Goal: Task Accomplishment & Management: Use online tool/utility

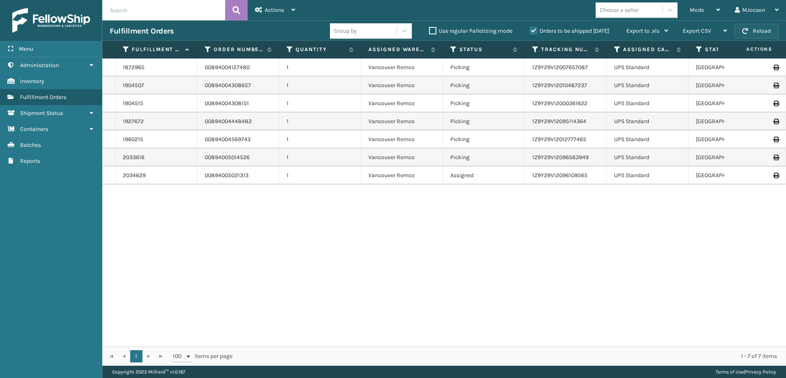
click at [768, 31] on button "Reload" at bounding box center [757, 31] width 44 height 15
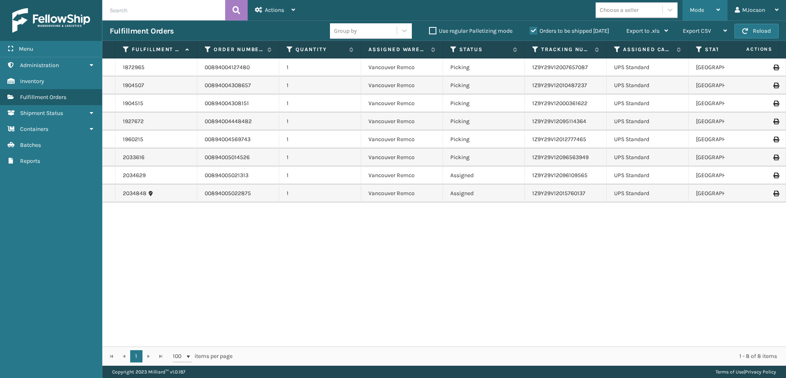
click at [694, 12] on span "Mode" at bounding box center [697, 10] width 14 height 7
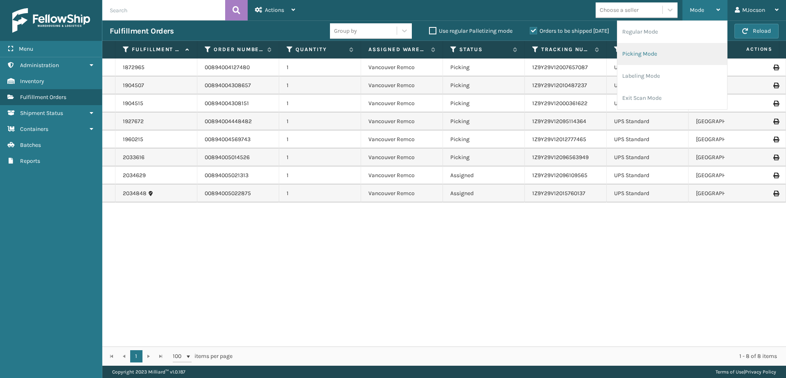
click at [643, 54] on li "Picking Mode" at bounding box center [672, 54] width 110 height 22
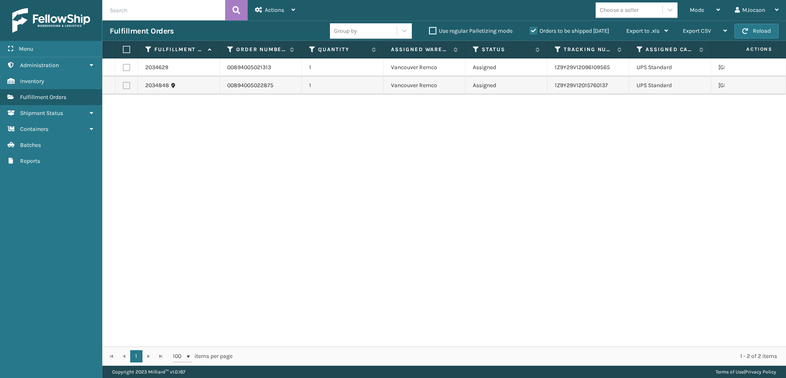
click at [130, 50] on th at bounding box center [126, 50] width 23 height 18
click at [125, 50] on label at bounding box center [125, 49] width 5 height 7
click at [123, 50] on input "checkbox" at bounding box center [123, 49] width 0 height 5
checkbox input "true"
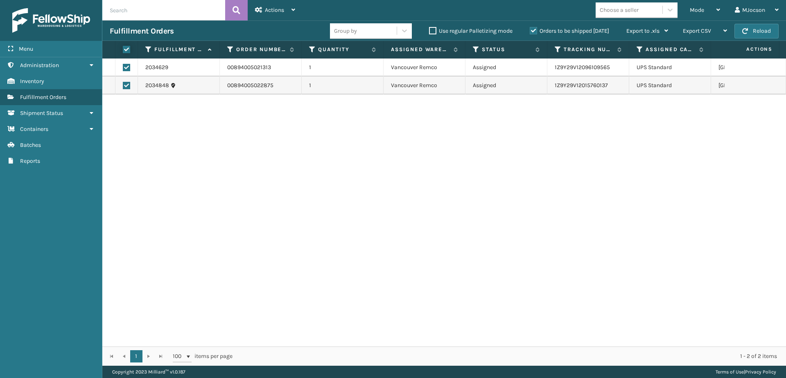
checkbox input "true"
click at [273, 7] on span "Actions" at bounding box center [274, 10] width 19 height 7
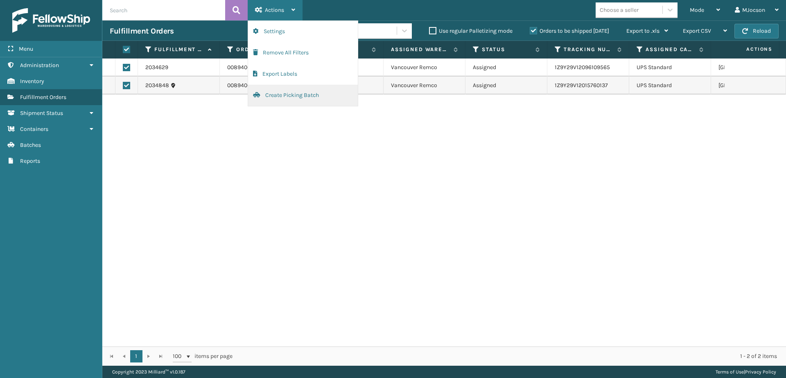
click at [274, 96] on button "Create Picking Batch" at bounding box center [303, 95] width 110 height 21
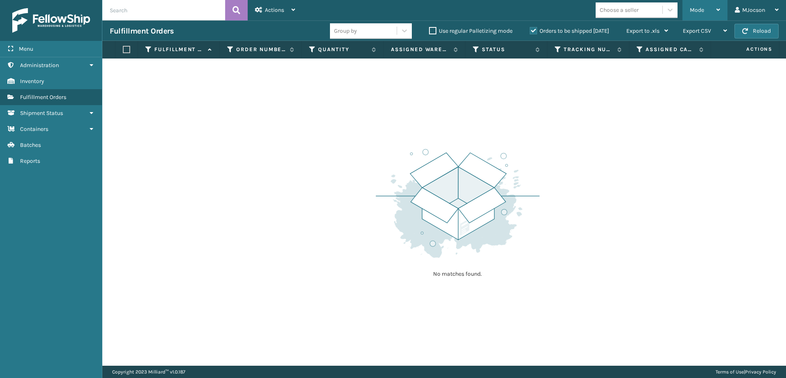
click at [703, 4] on div "Mode" at bounding box center [705, 10] width 30 height 20
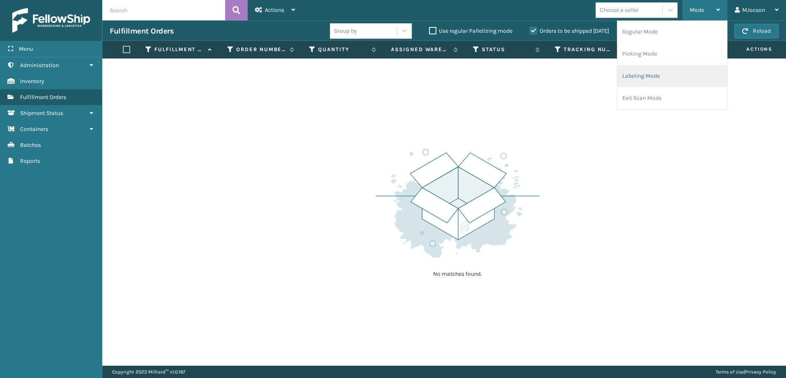
click at [638, 79] on li "Labeling Mode" at bounding box center [672, 76] width 110 height 22
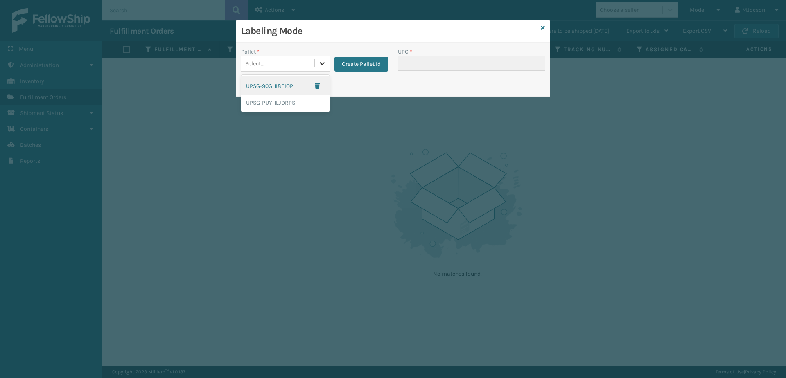
click at [319, 61] on icon at bounding box center [322, 63] width 8 height 8
click at [287, 103] on div "UPSG-PUYHLJDRPS" at bounding box center [285, 102] width 88 height 15
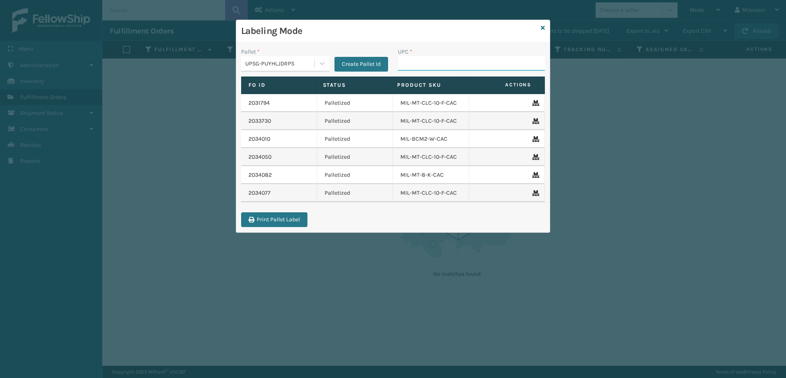
click at [435, 65] on input "UPC *" at bounding box center [471, 63] width 147 height 15
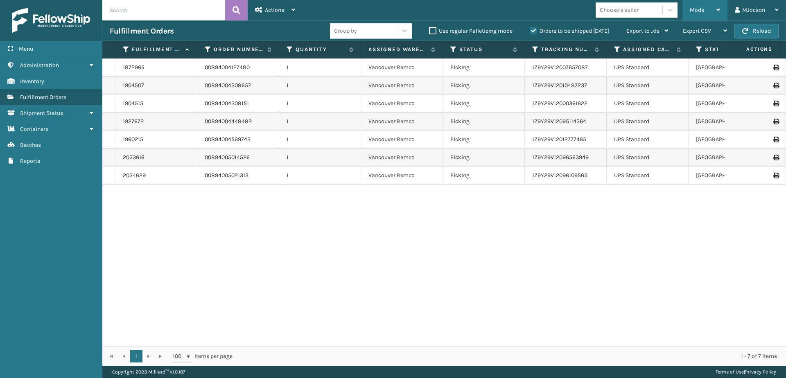
click at [698, 5] on div "Mode" at bounding box center [705, 10] width 30 height 20
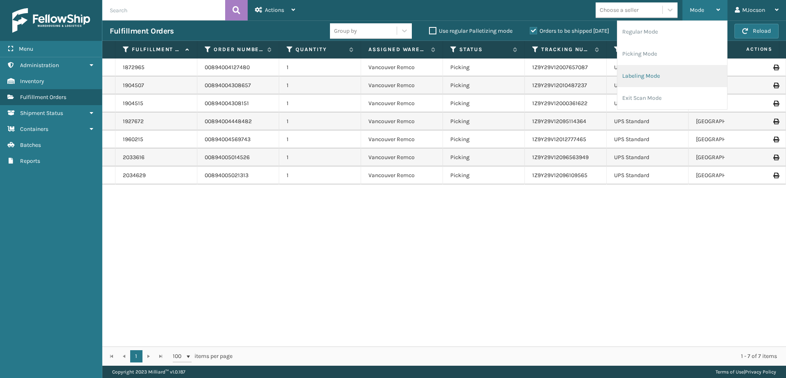
click at [646, 77] on li "Labeling Mode" at bounding box center [672, 76] width 110 height 22
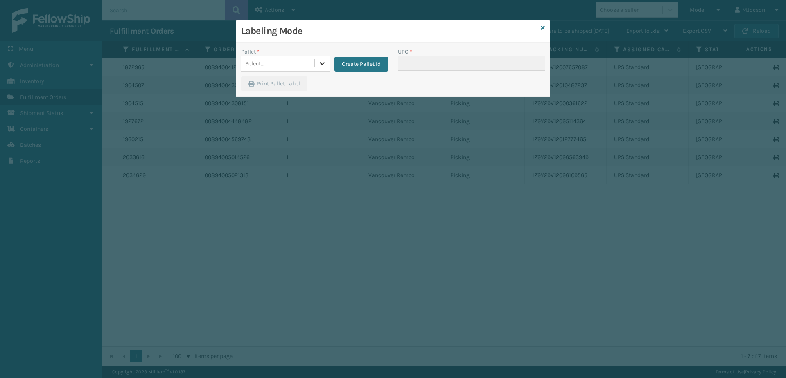
click at [319, 64] on icon at bounding box center [322, 63] width 8 height 8
click at [289, 106] on div "UPSG-PUYHLJDRPS" at bounding box center [285, 102] width 88 height 15
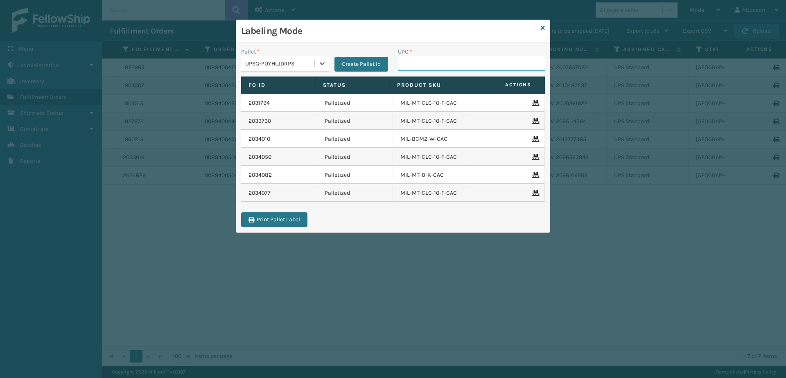
click at [410, 66] on input "UPC *" at bounding box center [471, 63] width 147 height 15
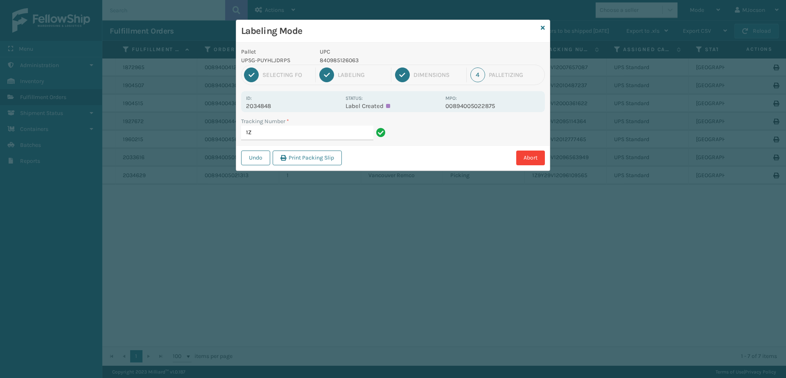
type input "1"
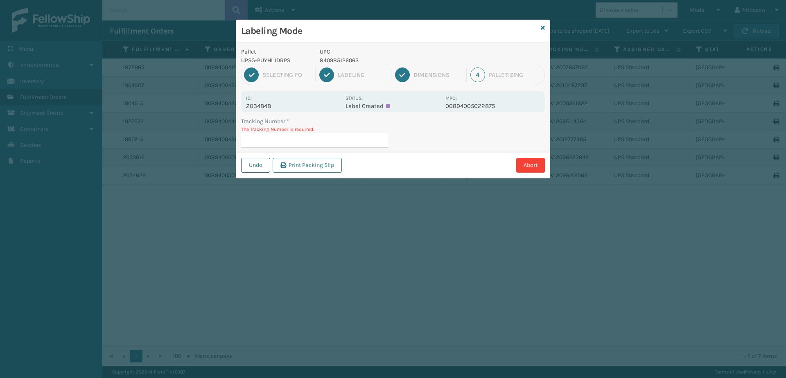
click at [253, 170] on button "Undo" at bounding box center [255, 165] width 29 height 15
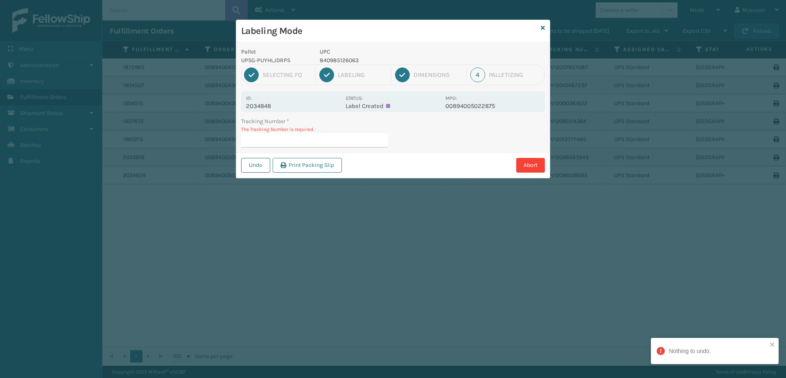
click at [254, 165] on button "Undo" at bounding box center [255, 165] width 29 height 15
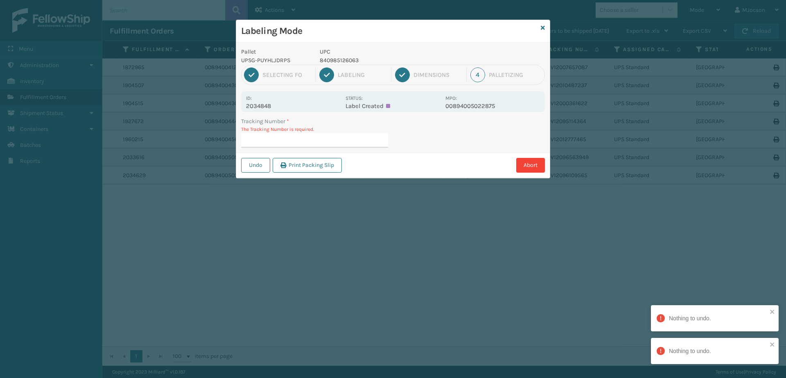
click at [410, 140] on div "Tracking Number * The Tracking Number is required." at bounding box center [393, 135] width 314 height 36
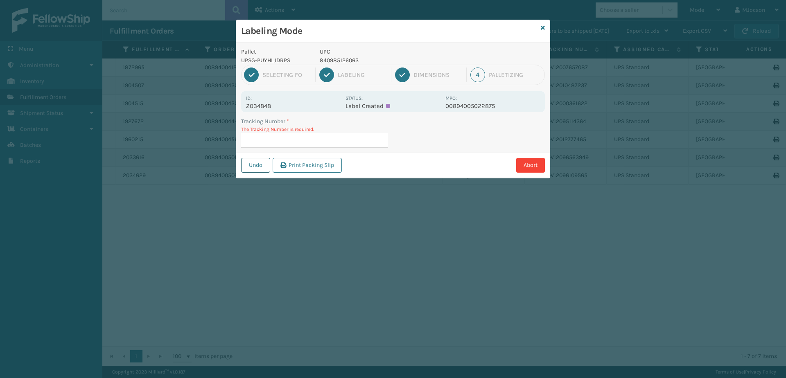
click at [254, 168] on button "Undo" at bounding box center [255, 165] width 29 height 15
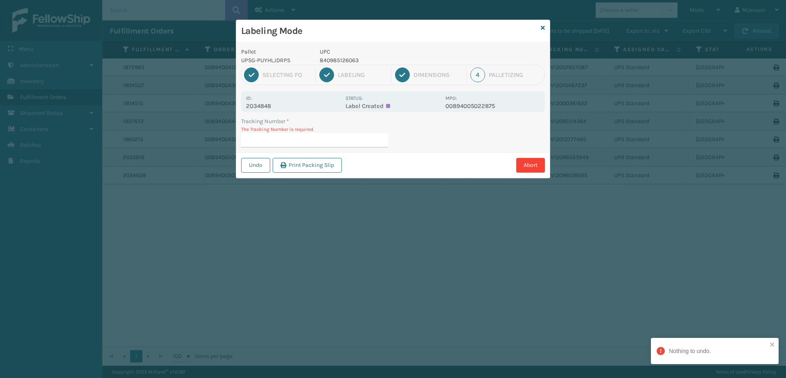
click at [418, 142] on div "Tracking Number * The Tracking Number is required." at bounding box center [393, 135] width 314 height 36
click at [264, 166] on button "Undo" at bounding box center [255, 165] width 29 height 15
click at [542, 29] on icon at bounding box center [543, 28] width 4 height 6
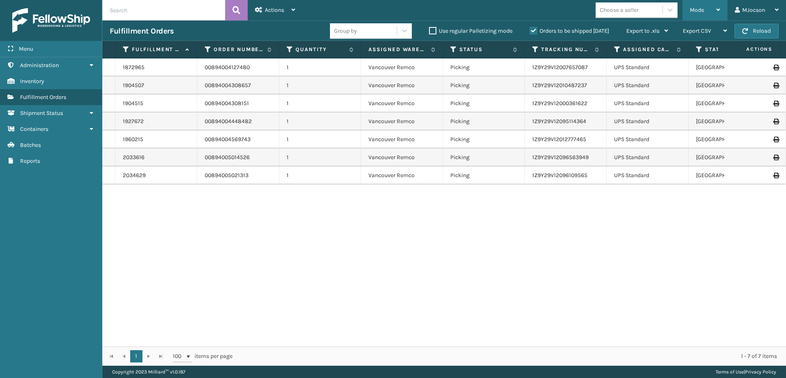
click at [720, 9] on div "Mode Regular Mode Picking Mode Labeling Mode Exit Scan Mode" at bounding box center [705, 10] width 45 height 20
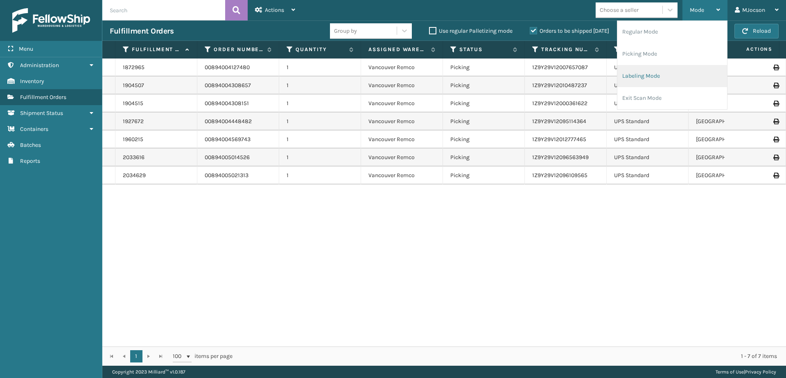
click at [626, 78] on li "Labeling Mode" at bounding box center [672, 76] width 110 height 22
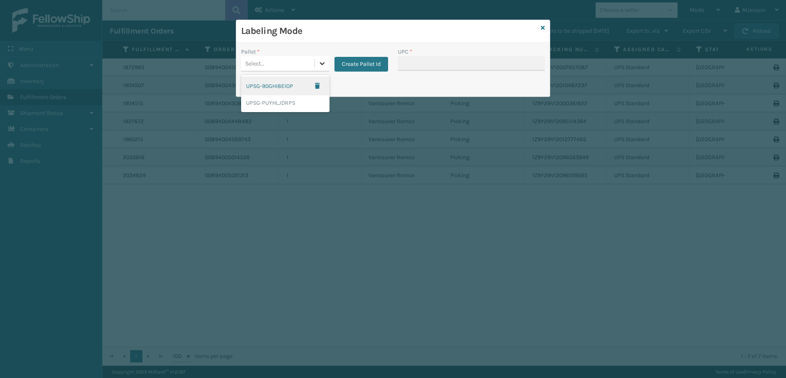
click at [321, 68] on div at bounding box center [322, 63] width 15 height 15
click at [287, 105] on div "UPSG-PUYHLJDRPS" at bounding box center [285, 102] width 88 height 15
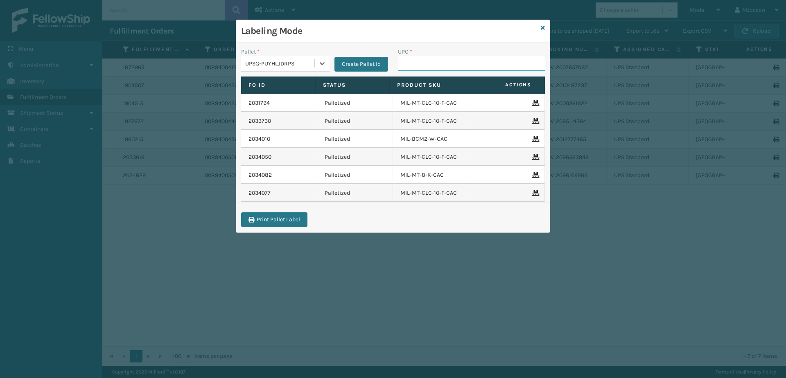
click at [407, 63] on input "UPC *" at bounding box center [471, 63] width 147 height 15
click at [543, 28] on icon at bounding box center [543, 28] width 4 height 6
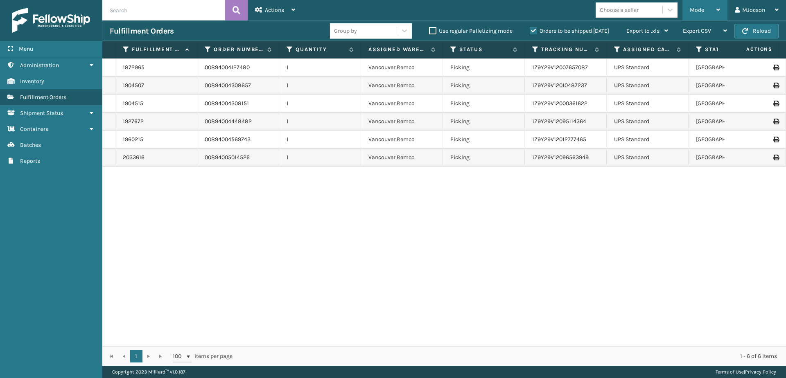
click at [712, 15] on div "Mode" at bounding box center [705, 10] width 30 height 20
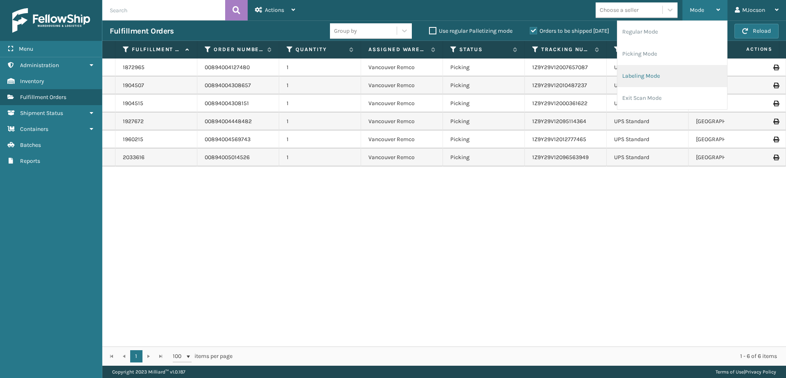
click at [633, 73] on li "Labeling Mode" at bounding box center [672, 76] width 110 height 22
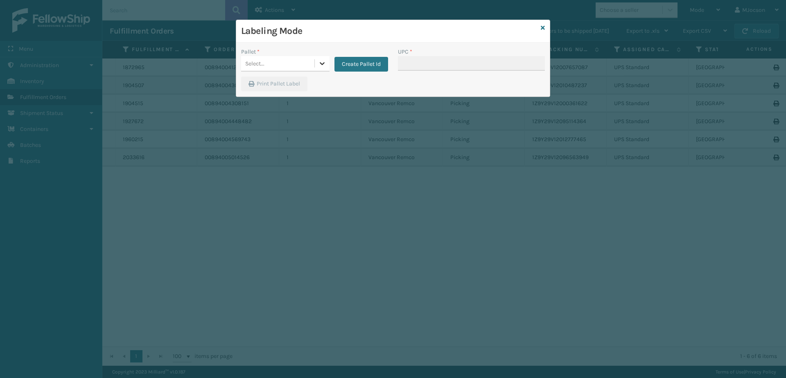
click at [322, 63] on icon at bounding box center [322, 63] width 8 height 8
click at [289, 102] on div "UPSG-PUYHLJDRPS" at bounding box center [285, 102] width 88 height 15
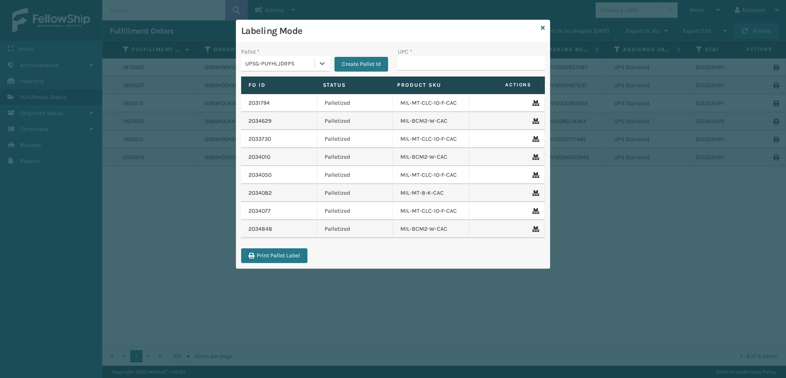
click at [539, 28] on div "Labeling Mode" at bounding box center [393, 31] width 314 height 23
click at [542, 27] on icon at bounding box center [543, 28] width 4 height 6
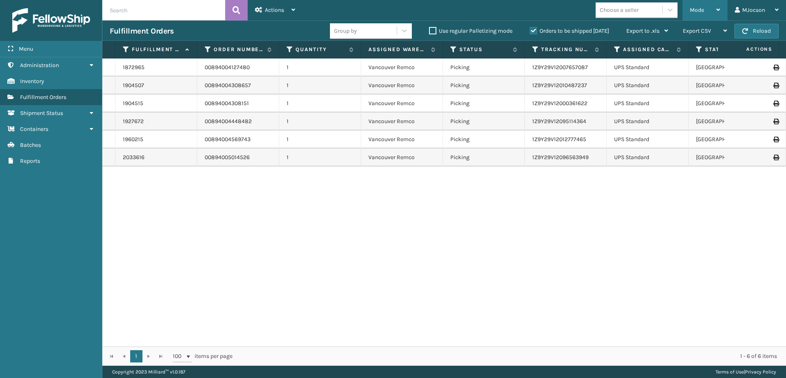
click at [714, 9] on div "Mode" at bounding box center [705, 10] width 30 height 20
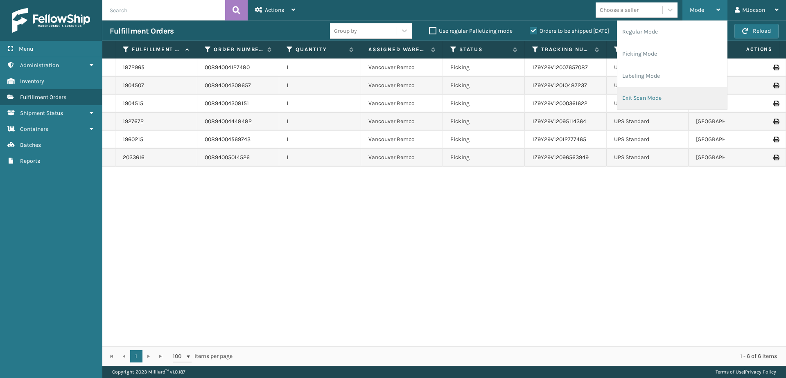
click at [654, 97] on li "Exit Scan Mode" at bounding box center [672, 98] width 110 height 22
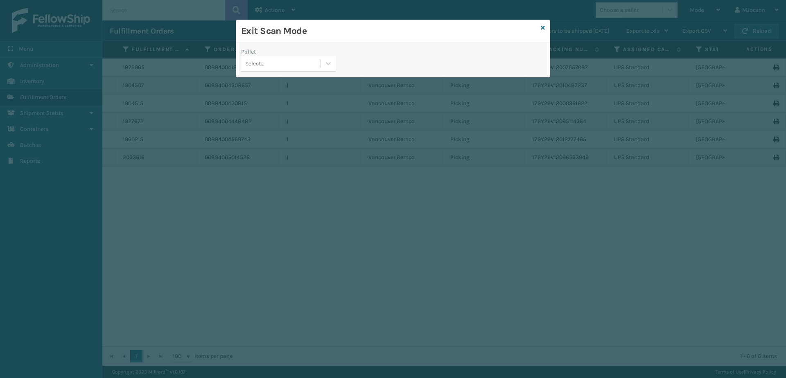
click at [538, 26] on div "Exit Scan Mode" at bounding box center [393, 31] width 314 height 23
click at [544, 27] on icon at bounding box center [543, 28] width 4 height 6
